Goal: Information Seeking & Learning: Check status

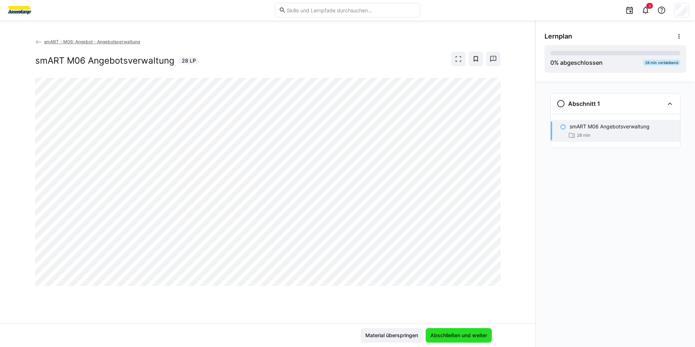
click at [437, 337] on span "Abschließen und weiter" at bounding box center [458, 334] width 59 height 7
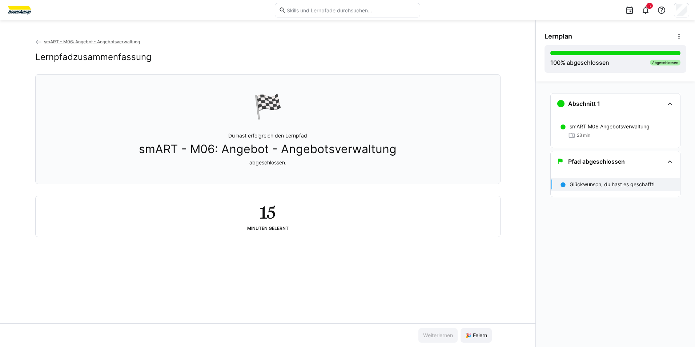
click at [93, 42] on span "smART - M06: Angebot - Angebotsverwaltung" at bounding box center [92, 41] width 96 height 5
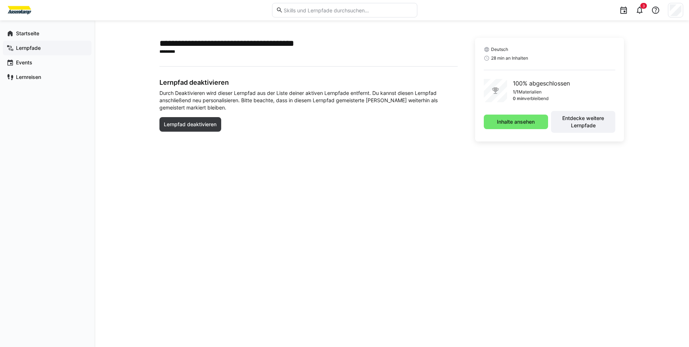
click at [49, 50] on span "Lernpfade" at bounding box center [51, 47] width 73 height 7
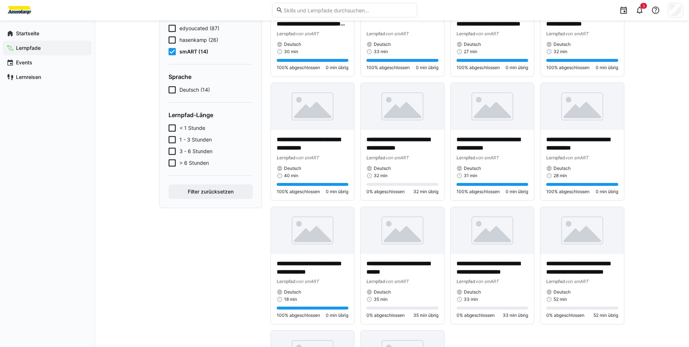
scroll to position [109, 0]
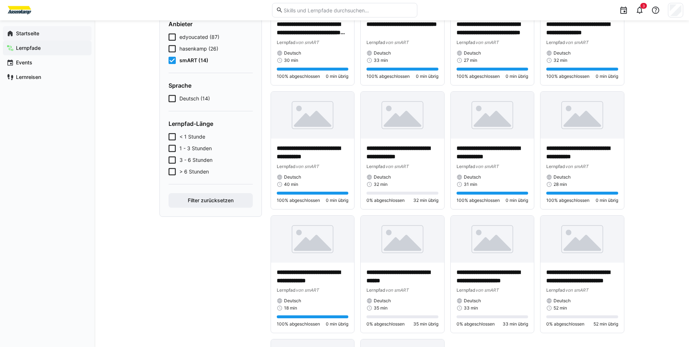
click at [50, 36] on span "Startseite" at bounding box center [51, 33] width 73 height 7
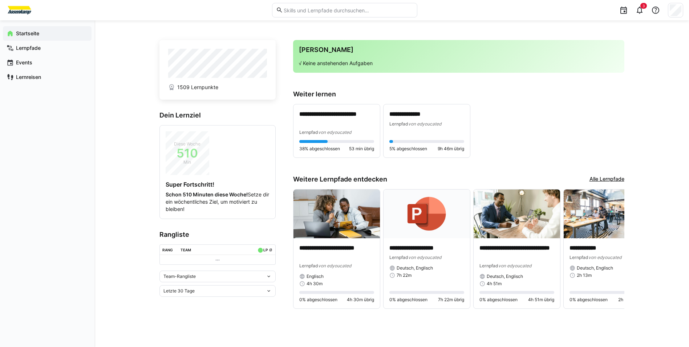
click at [229, 279] on div "Team-Rangliste" at bounding box center [217, 276] width 116 height 12
click at [208, 303] on div "Individuelle Rangliste" at bounding box center [218, 303] width 108 height 6
click at [223, 296] on td at bounding box center [218, 298] width 116 height 10
click at [222, 297] on td at bounding box center [218, 298] width 116 height 10
click at [215, 299] on eds-icon at bounding box center [218, 299] width 6 height 6
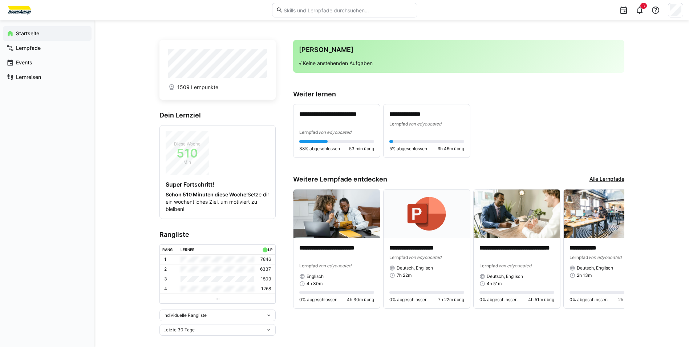
click at [235, 275] on td at bounding box center [217, 279] width 79 height 10
click at [208, 316] on div "Individuelle Rangliste" at bounding box center [214, 314] width 102 height 5
click at [192, 281] on div "Team-Rangliste Individuelle Rangliste" at bounding box center [217, 293] width 116 height 29
click at [191, 288] on div "Team-Rangliste" at bounding box center [218, 288] width 108 height 6
click at [209, 309] on div "Team-Rangliste" at bounding box center [214, 308] width 102 height 5
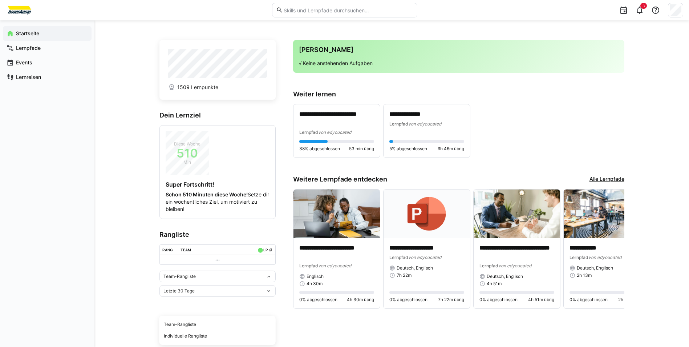
click at [220, 275] on div "Team-Rangliste" at bounding box center [214, 276] width 102 height 5
click at [216, 276] on div "Team-Rangliste" at bounding box center [214, 276] width 102 height 5
click at [209, 302] on div "Individuelle Rangliste" at bounding box center [218, 303] width 108 height 6
